Goal: Transaction & Acquisition: Purchase product/service

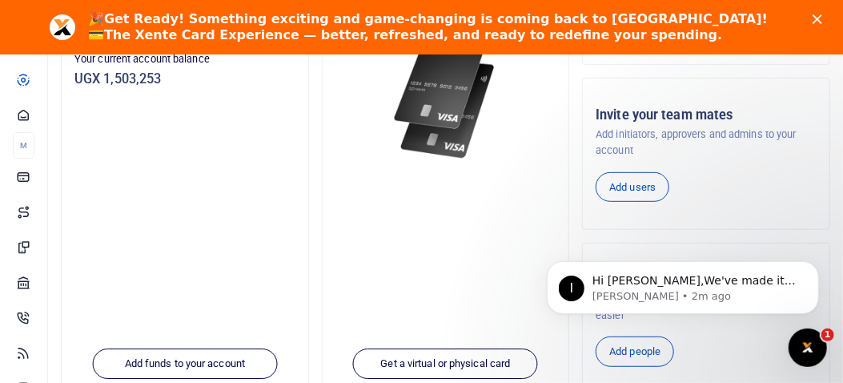
scroll to position [276, 0]
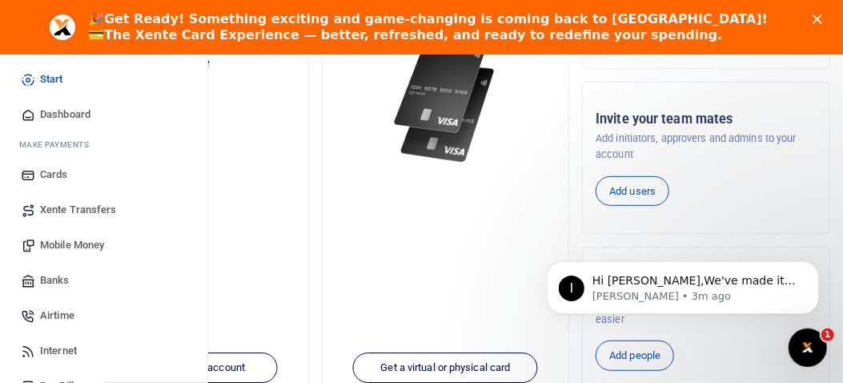
click at [59, 240] on span "Mobile Money" at bounding box center [72, 245] width 64 height 16
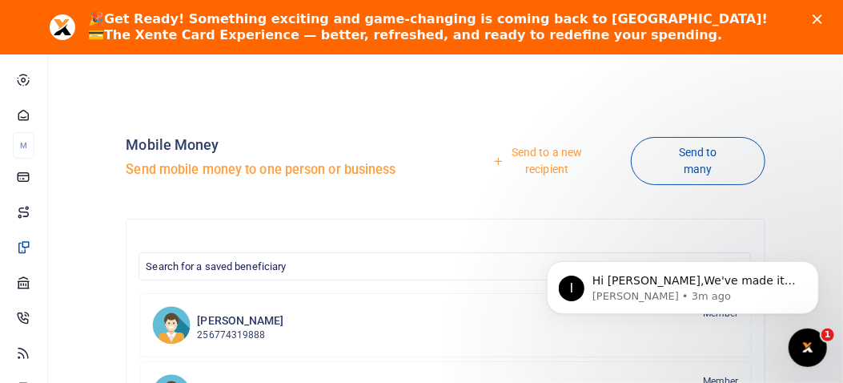
click at [543, 152] on link "Send to a new recipient" at bounding box center [541, 161] width 179 height 46
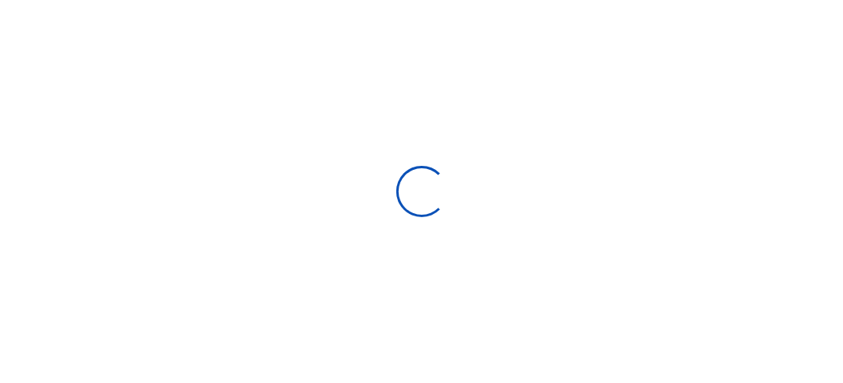
select select "Loading bundles"
select select
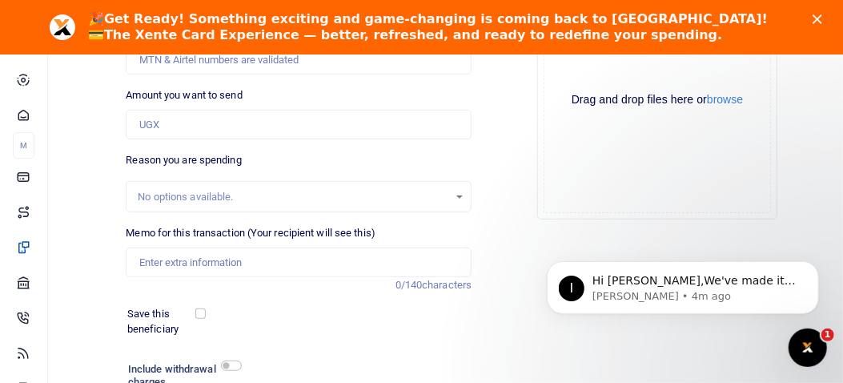
scroll to position [262, 0]
drag, startPoint x: 850, startPoint y: 243, endPoint x: 307, endPoint y: 71, distance: 568.8
drag, startPoint x: 830, startPoint y: 298, endPoint x: 840, endPoint y: 290, distance: 13.1
click at [840, 290] on html "I Hi William,We've made it easier to get support! Use this chat to connect with…" at bounding box center [682, 283] width 320 height 112
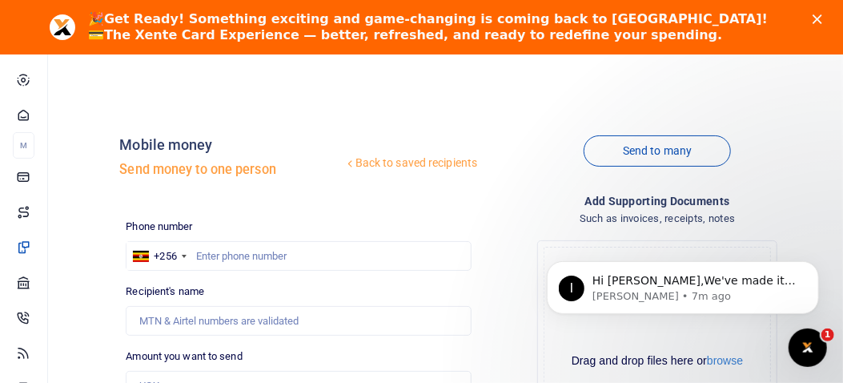
scroll to position [0, 0]
click at [822, 16] on polygon "Close" at bounding box center [818, 19] width 10 height 10
